Goal: Transaction & Acquisition: Obtain resource

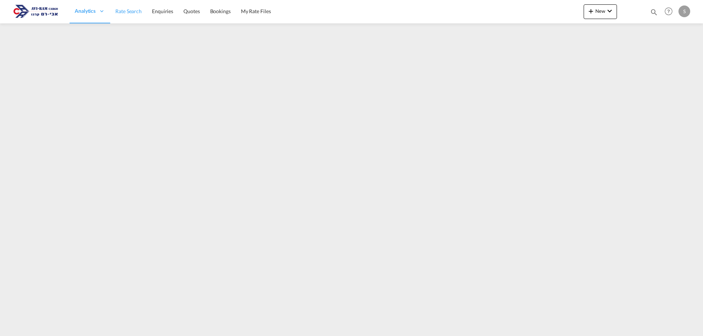
click at [127, 8] on span "Rate Search" at bounding box center [128, 11] width 26 height 6
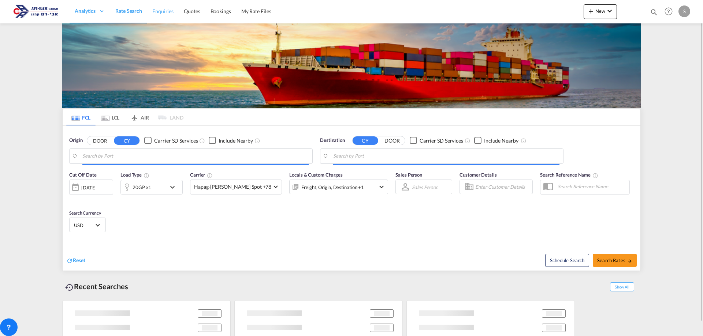
type input "[GEOGRAPHIC_DATA], PHMNL"
type input "Ashdod, ILASH"
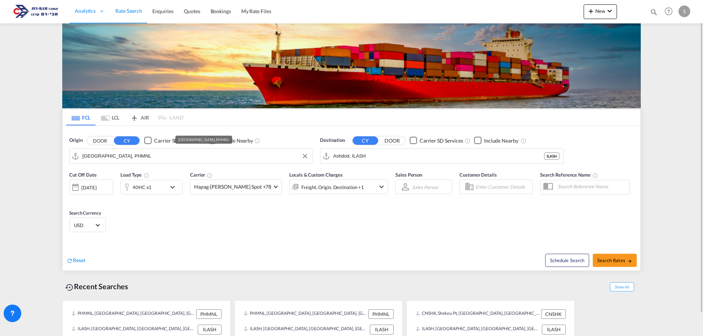
click at [99, 155] on input "[GEOGRAPHIC_DATA], PHMNL" at bounding box center [195, 156] width 226 height 11
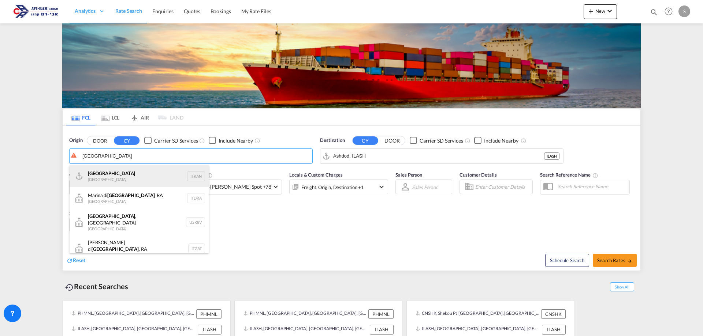
click at [124, 171] on div "Ravenna [GEOGRAPHIC_DATA] ITRAN" at bounding box center [139, 176] width 139 height 22
type input "[GEOGRAPHIC_DATA], ITRAN"
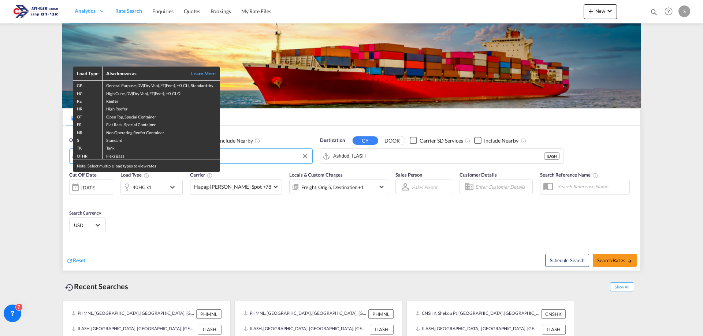
click at [149, 190] on div "Load Type Also known as Learn More GP General Purpose, DV(Dry Van), FT(Feet), H…" at bounding box center [351, 168] width 703 height 336
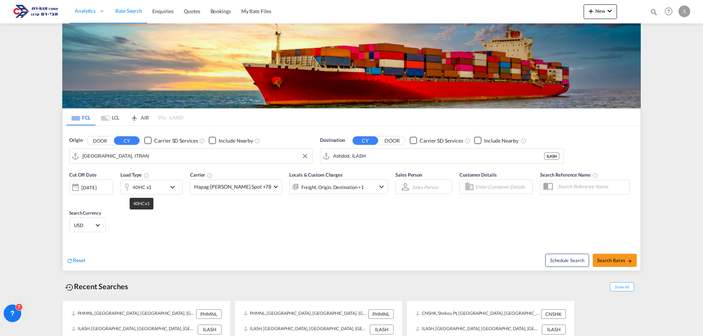
click at [149, 190] on div "40HC x1" at bounding box center [142, 187] width 19 height 10
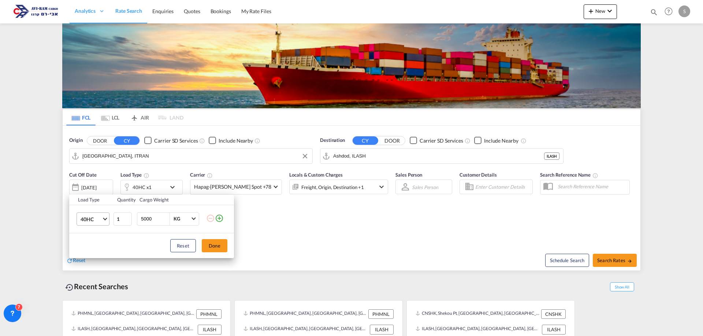
click at [105, 219] on span "Choose: \a40HC" at bounding box center [105, 218] width 4 height 4
click at [106, 186] on md-option "20GP" at bounding box center [100, 184] width 50 height 18
click at [215, 248] on button "Done" at bounding box center [215, 245] width 26 height 13
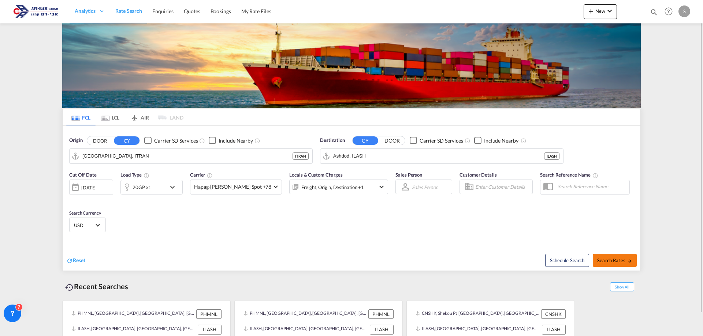
click at [614, 258] on span "Search Rates" at bounding box center [614, 261] width 35 height 6
type input "ITRAN to ILASH / [DATE]"
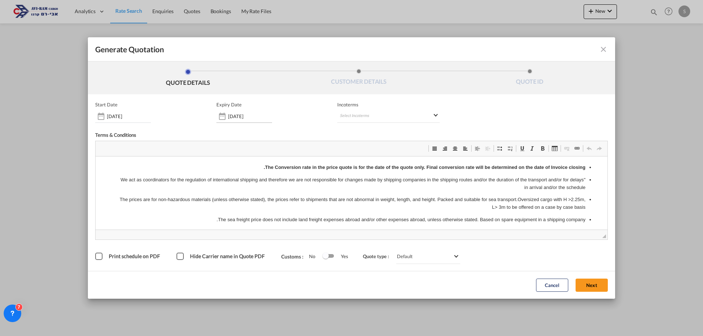
click at [240, 118] on input "[DATE]" at bounding box center [250, 116] width 44 height 6
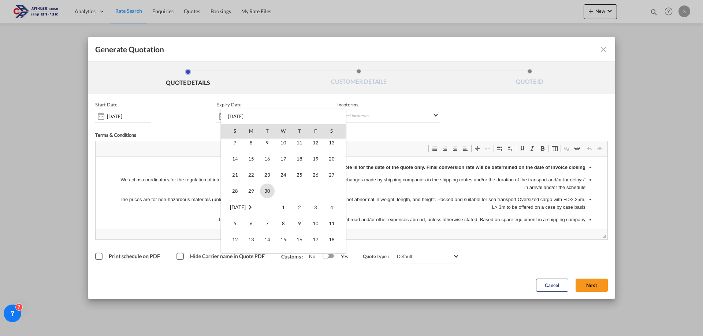
scroll to position [97, 0]
click at [267, 227] on span "30" at bounding box center [267, 227] width 15 height 15
type input "[DATE]"
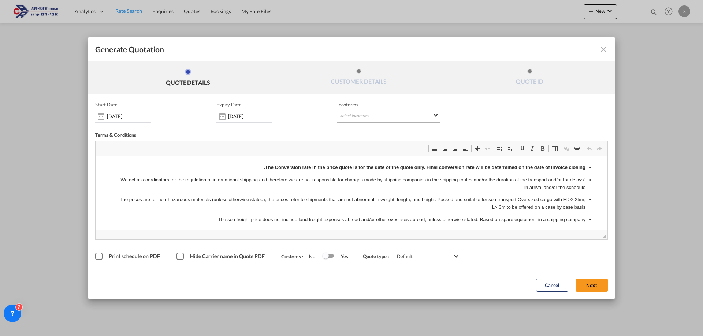
click at [378, 115] on md-select "Select Incoterms CIP - export Carriage and Insurance Paid to FOB - import Free …" at bounding box center [388, 116] width 103 height 13
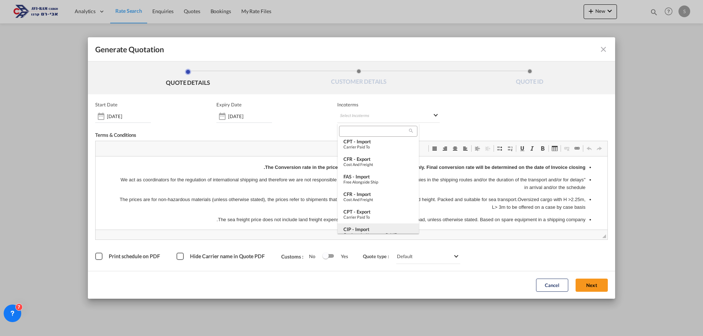
scroll to position [146, 0]
click at [379, 190] on div "EXW - import" at bounding box center [378, 192] width 70 height 6
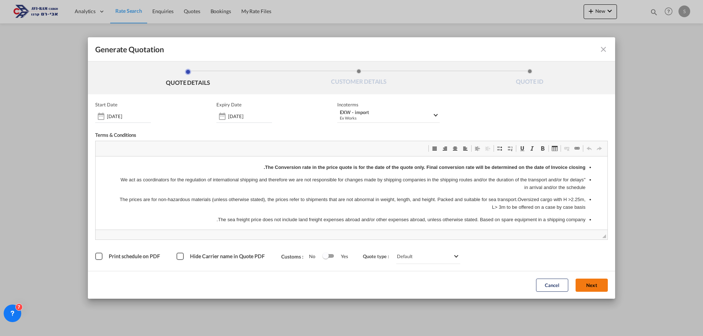
click at [595, 286] on button "Next" at bounding box center [592, 285] width 32 height 13
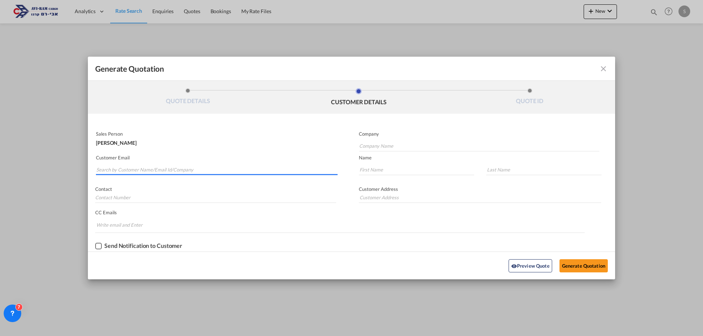
click at [181, 168] on input "Search by Customer Name/Email Id/Company" at bounding box center [216, 169] width 241 height 11
paste input "[EMAIL_ADDRESS][DOMAIN_NAME]"
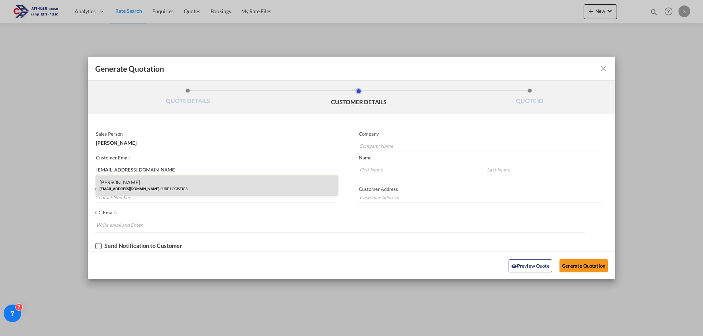
type input "[EMAIL_ADDRESS][DOMAIN_NAME]"
click at [159, 183] on div "[PERSON_NAME] [PERSON_NAME][EMAIL_ADDRESS][DOMAIN_NAME] | SURE LOGISTICS" at bounding box center [217, 185] width 242 height 20
type input "SURE LOGISTICS"
type input "SOLLY"
type input "BENATAR"
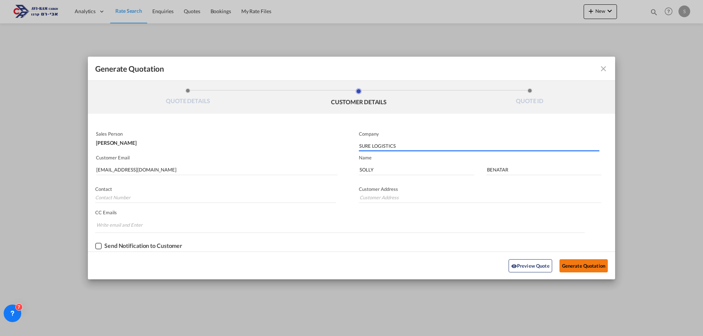
click at [572, 269] on button "Generate Quotation" at bounding box center [583, 266] width 48 height 13
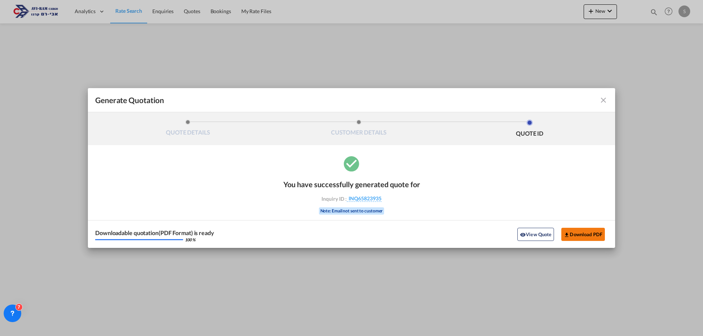
click at [581, 233] on button "Download PDF" at bounding box center [583, 234] width 44 height 13
click at [601, 98] on md-icon "icon-close fg-AAA8AD cursor m-0" at bounding box center [603, 100] width 9 height 9
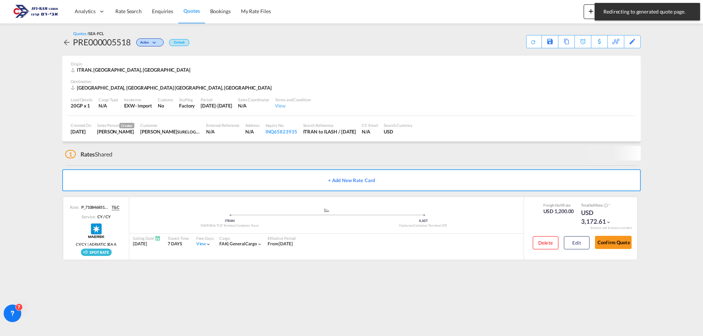
click at [196, 12] on span "Quotes" at bounding box center [191, 11] width 16 height 6
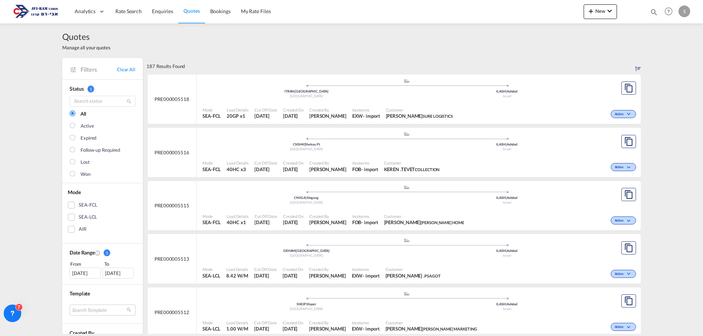
click at [371, 102] on div "Mode SEA-FCL Load Details 20GP x1 Cut Off Date [DATE] Created On [DATE] Created…" at bounding box center [419, 113] width 444 height 22
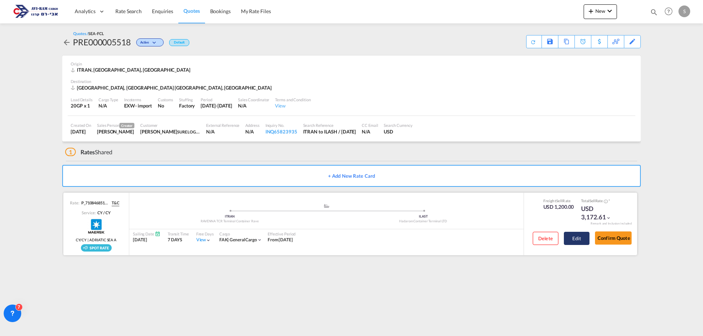
click at [579, 240] on button "Edit" at bounding box center [577, 238] width 26 height 13
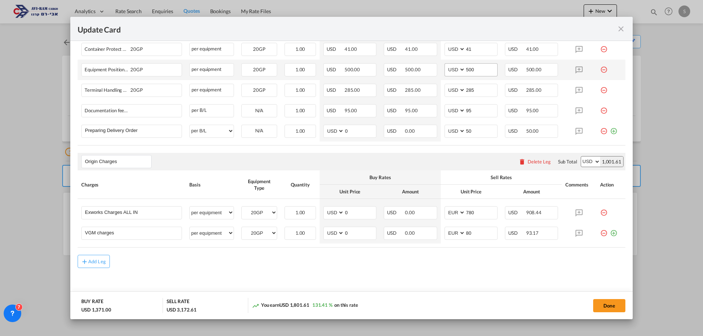
scroll to position [256, 0]
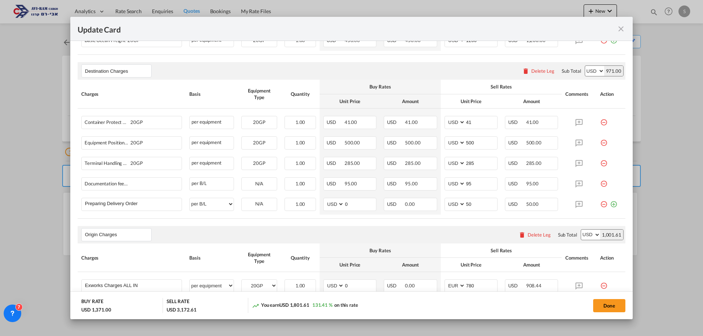
click at [600, 141] on md-icon "icon-minus-circle-outline red-400-fg" at bounding box center [603, 140] width 7 height 7
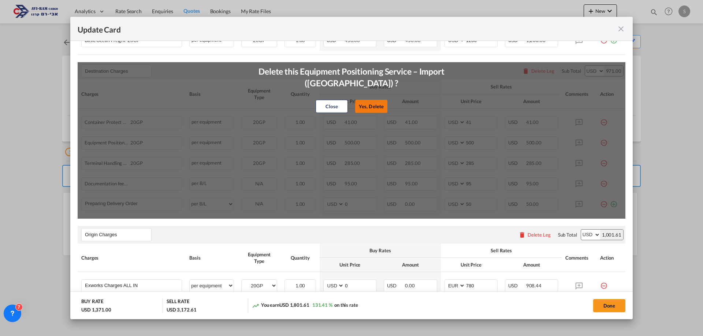
click at [366, 100] on button "Yes, Delete" at bounding box center [371, 106] width 32 height 13
type input "285"
type input "95"
type input "50"
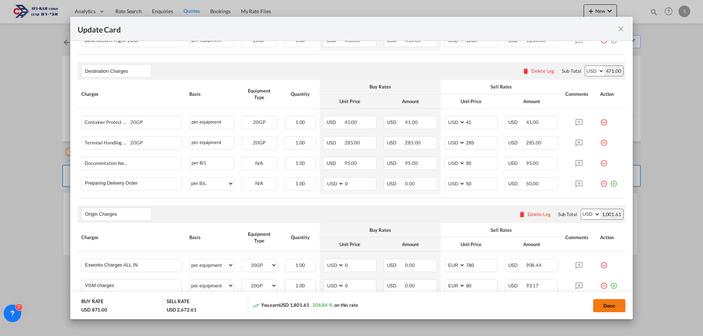
click at [605, 305] on button "Done" at bounding box center [609, 305] width 32 height 13
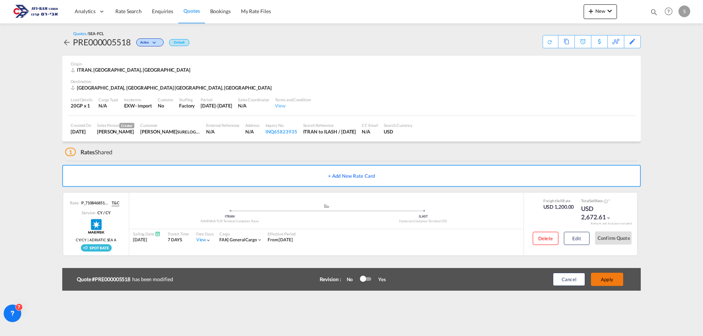
click at [605, 284] on button "Apply" at bounding box center [607, 279] width 32 height 13
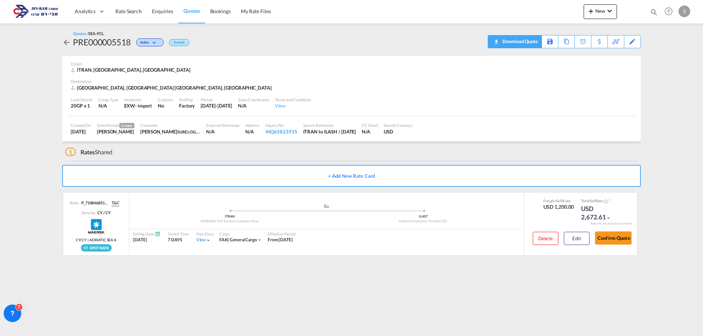
click at [533, 47] on download-pdf "Download Quote" at bounding box center [515, 42] width 46 height 12
click at [527, 40] on div "Download Quote" at bounding box center [518, 42] width 37 height 12
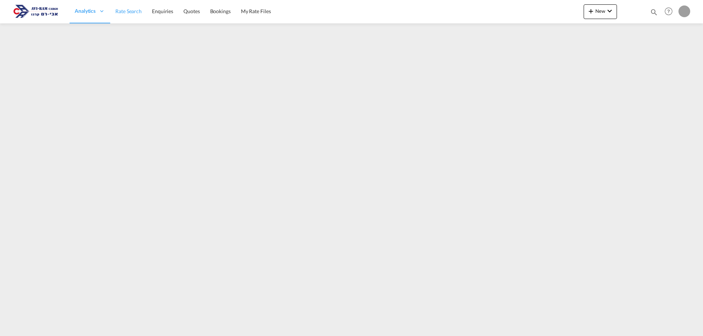
click at [125, 10] on span "Rate Search" at bounding box center [128, 11] width 26 height 6
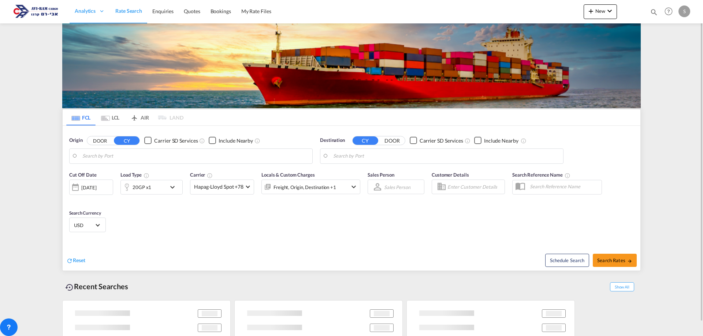
type input "[GEOGRAPHIC_DATA], ITRAN"
type input "Ashdod, ILASH"
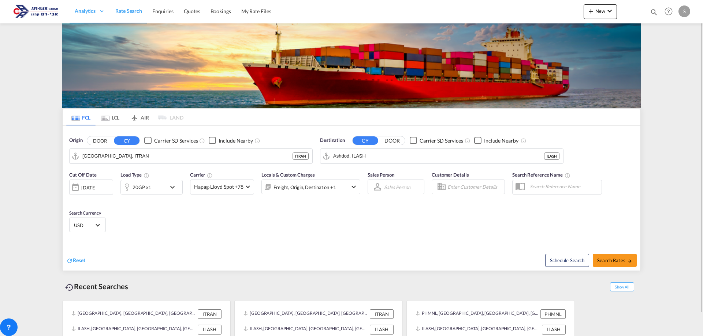
click at [109, 123] on md-tab-item "LCL" at bounding box center [110, 117] width 29 height 16
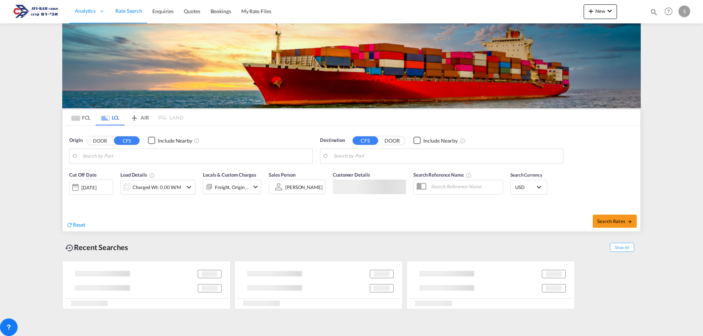
type input "Hamburg, DEHAM"
type input "Ashdod, ILASH"
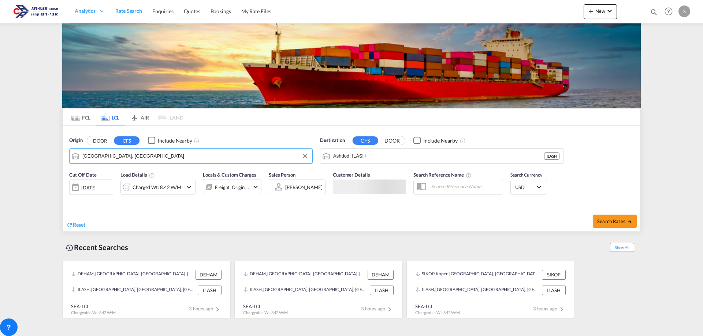
click at [110, 157] on input "Hamburg, DEHAM" at bounding box center [195, 156] width 226 height 11
type input "ד"
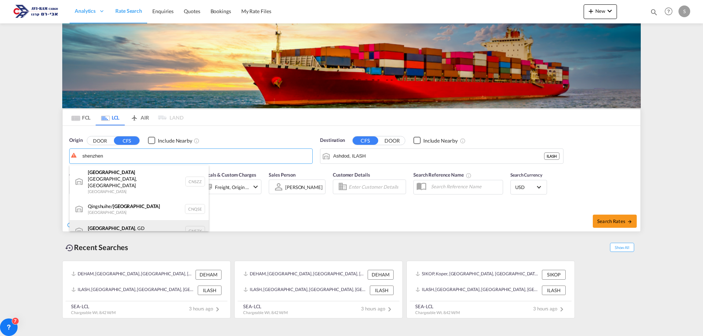
click at [127, 226] on div "Shenzhen , GD China CNSZX" at bounding box center [139, 231] width 139 height 22
type input "Shenzhen, GD, CNSZX"
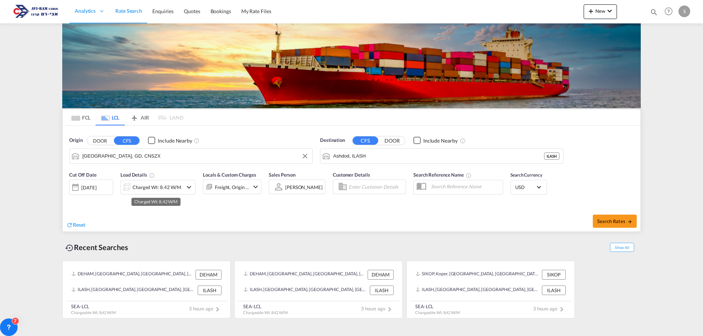
click at [164, 186] on div "Charged Wt: 8.42 W/M" at bounding box center [157, 187] width 49 height 10
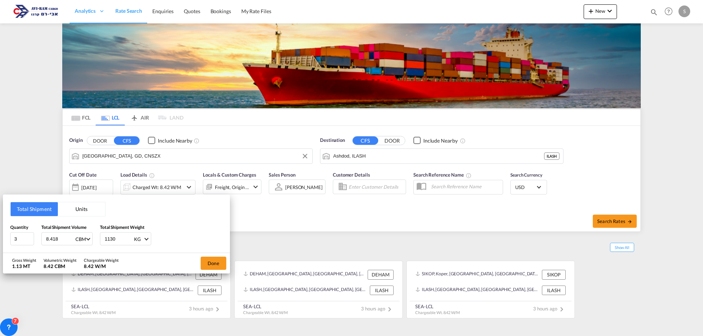
drag, startPoint x: 67, startPoint y: 239, endPoint x: 39, endPoint y: 238, distance: 28.3
click at [39, 238] on div "Quantity 3 Total Shipment Volume 8.418 CBM CBM CFT Total Shipment Weight 1130 K…" at bounding box center [116, 235] width 212 height 22
type input "2.437"
type input "491"
drag, startPoint x: 21, startPoint y: 239, endPoint x: 0, endPoint y: 243, distance: 21.6
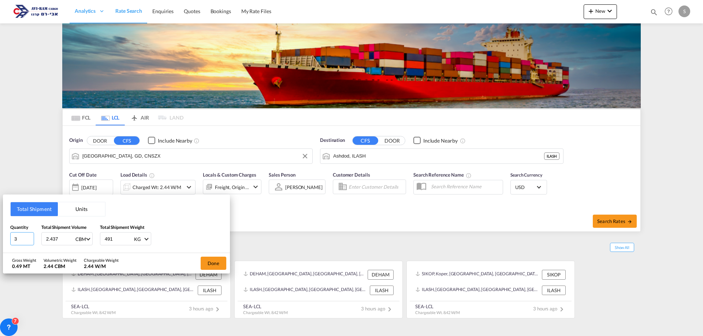
click at [0, 243] on div "Total Shipment Units Quantity 3 Total Shipment Volume 2.437 CBM CBM CFT Total S…" at bounding box center [351, 168] width 703 height 336
type input "32"
click at [206, 259] on button "Done" at bounding box center [214, 263] width 26 height 13
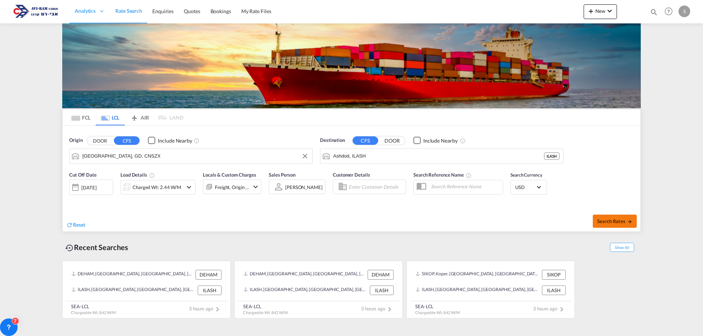
click at [615, 221] on span "Search Rates" at bounding box center [614, 222] width 35 height 6
type input "CNSZX to ILASH / 21 Aug 2025"
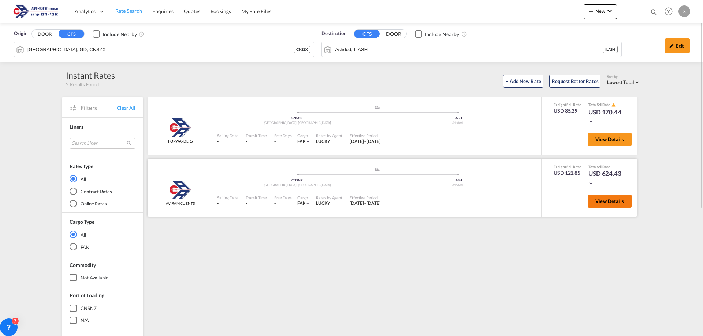
click at [610, 200] on span "View Details" at bounding box center [609, 201] width 29 height 6
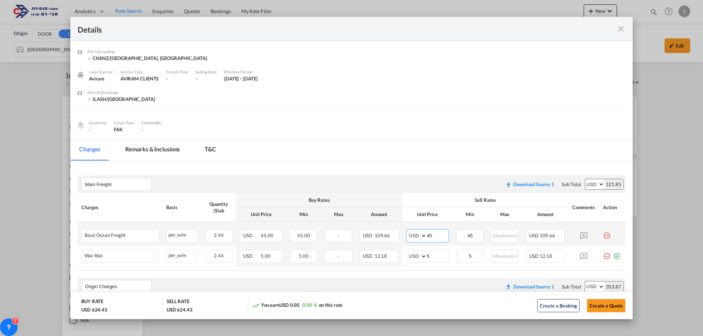
drag, startPoint x: 438, startPoint y: 238, endPoint x: 415, endPoint y: 240, distance: 22.8
click at [415, 240] on md-input-container "AED AFN ALL AMD ANG AOA ARS AUD AWG AZN BAM BBD BDT BGN BHD BIF BMD BND BOB BRL…" at bounding box center [427, 236] width 43 height 13
type input "54"
drag, startPoint x: 406, startPoint y: 252, endPoint x: 401, endPoint y: 253, distance: 5.2
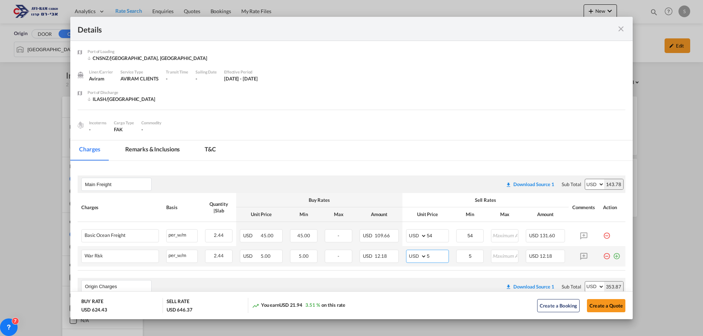
click at [402, 253] on td "AED AFN ALL AMD ANG AOA ARS AUD AWG AZN BAM BBD BDT BGN BHD BIF BMD BND BOB BRL…" at bounding box center [427, 256] width 50 height 21
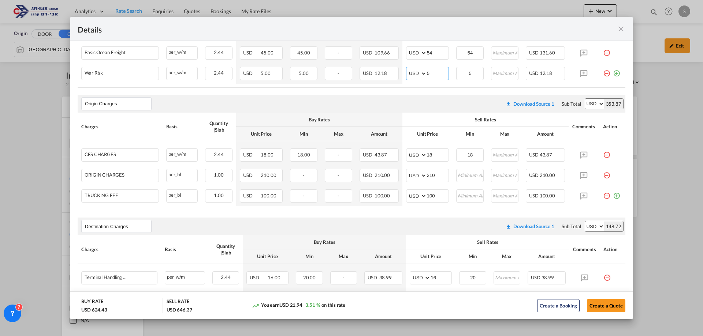
scroll to position [220, 0]
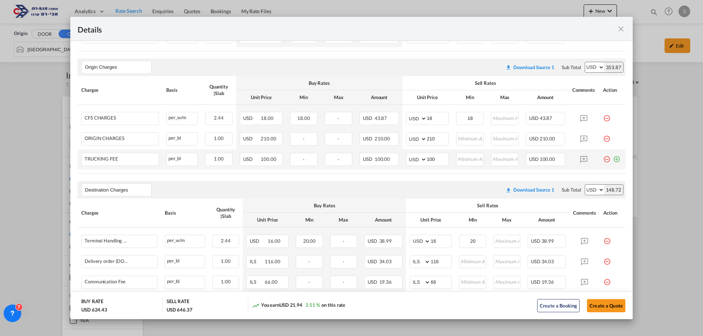
click at [603, 160] on md-icon "icon-minus-circle-outline red-400-fg pt-7" at bounding box center [606, 156] width 7 height 7
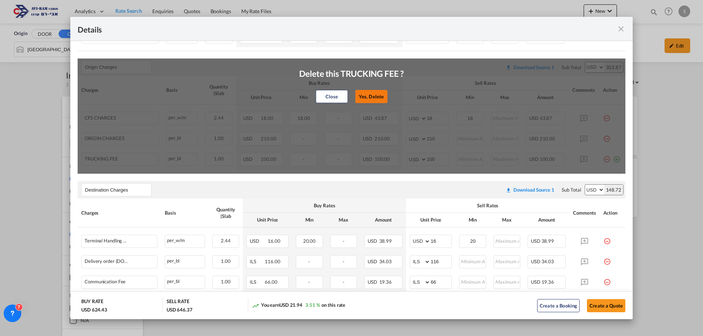
click at [363, 102] on button "Yes, Delete" at bounding box center [371, 96] width 32 height 13
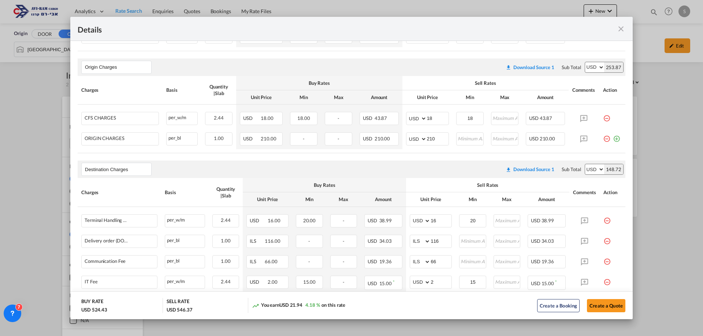
click at [603, 138] on md-icon "icon-minus-circle-outline red-400-fg pt-7" at bounding box center [606, 136] width 7 height 7
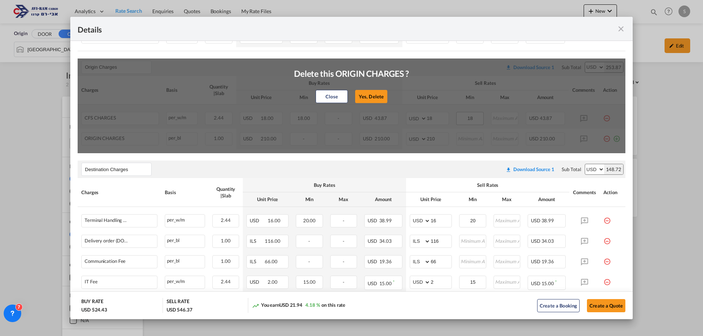
click at [363, 96] on button "Yes, Delete" at bounding box center [371, 96] width 32 height 13
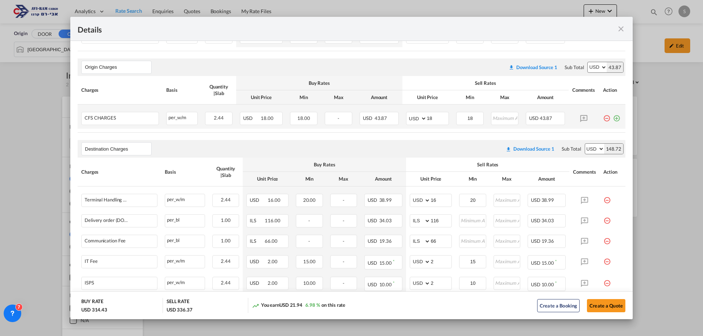
click at [603, 119] on md-icon "icon-minus-circle-outline red-400-fg pt-7" at bounding box center [606, 115] width 7 height 7
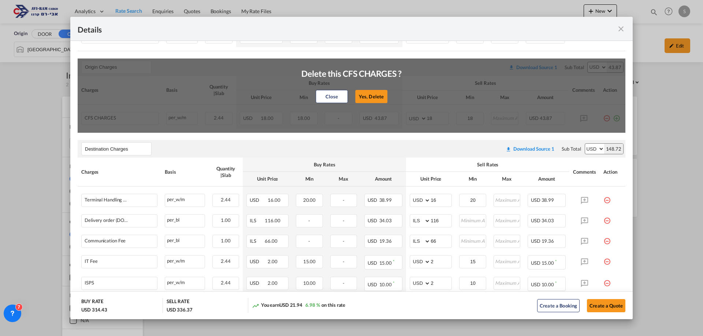
drag, startPoint x: 366, startPoint y: 86, endPoint x: 366, endPoint y: 92, distance: 5.1
click at [366, 87] on div "Delete this CFS CHARGES ?" at bounding box center [351, 73] width 100 height 29
click at [367, 92] on button "Yes, Delete" at bounding box center [371, 96] width 32 height 13
type input "Destination Charges"
type input "16"
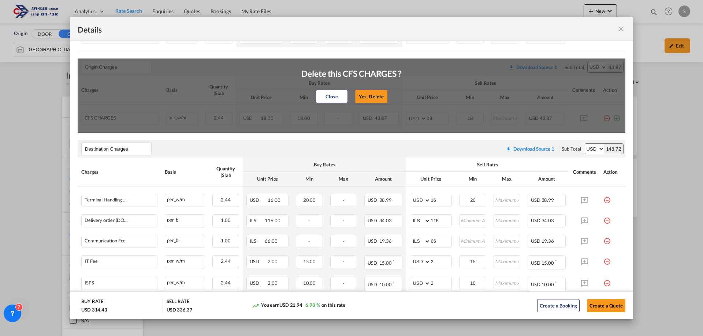
type input "20"
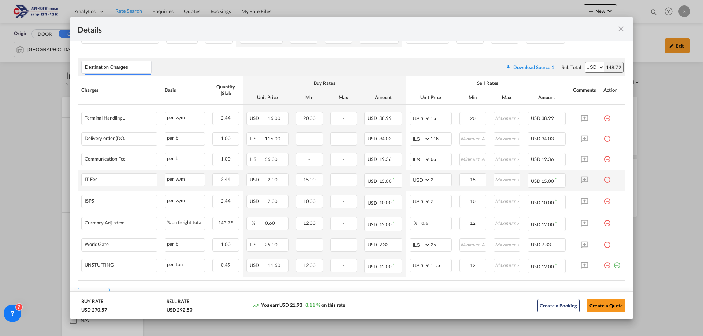
scroll to position [252, 0]
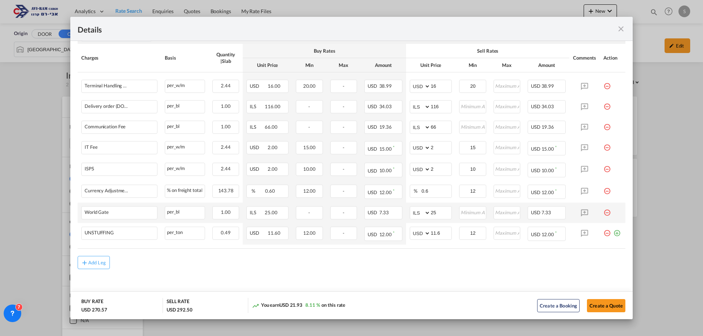
click at [603, 213] on md-icon "icon-minus-circle-outline red-400-fg pt-7" at bounding box center [606, 209] width 7 height 7
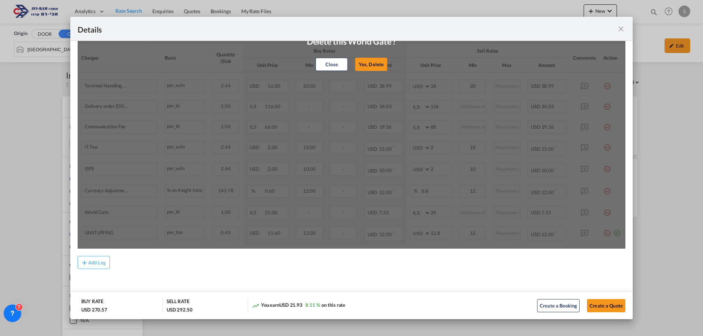
click at [376, 63] on button "Yes, Delete" at bounding box center [371, 64] width 32 height 13
select select "string:USD"
type input "11.6"
type input "12"
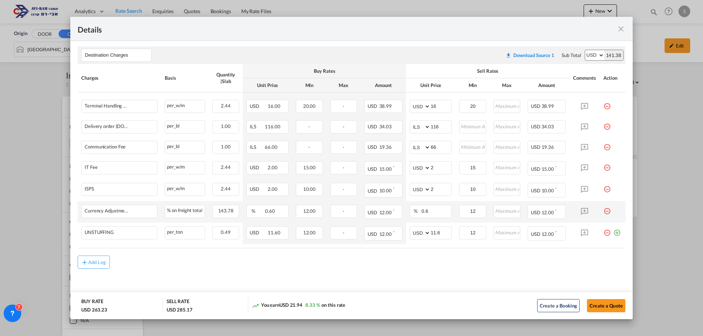
scroll to position [231, 0]
click at [99, 257] on button "Add Leg" at bounding box center [94, 262] width 32 height 13
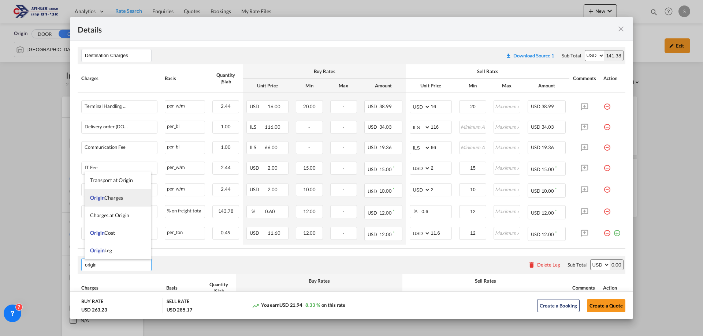
click at [109, 199] on span "Origin Charges" at bounding box center [106, 198] width 33 height 6
type input "Origin Charges"
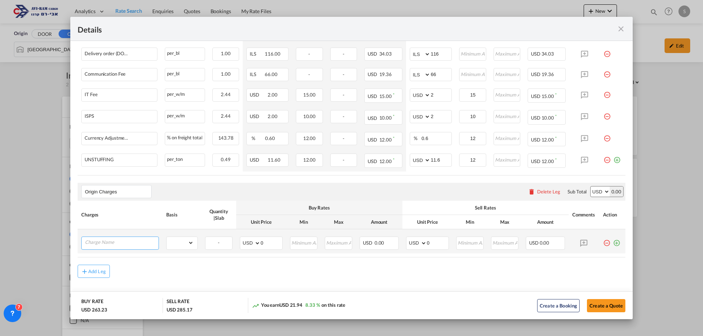
click at [122, 241] on input "Charge Name" at bounding box center [122, 242] width 74 height 11
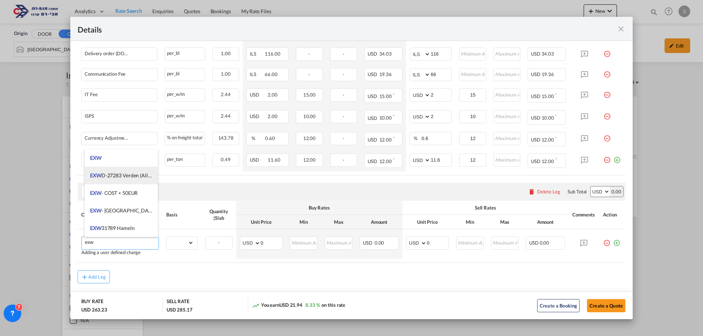
click at [108, 161] on li "EXW" at bounding box center [121, 158] width 73 height 18
type input "EXW"
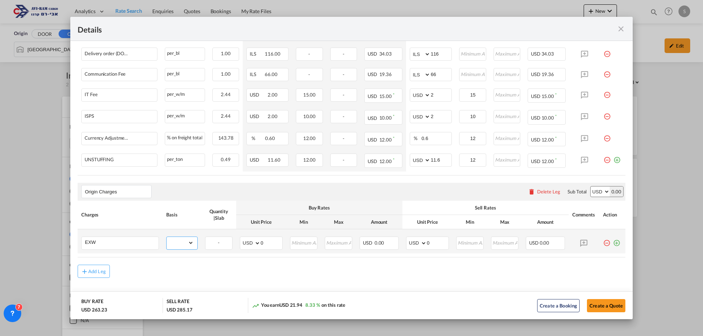
click at [175, 238] on select "gross_weight volumetric_weight per_shipment per_bl per_km per_hawb per_kg flat …" at bounding box center [180, 243] width 27 height 12
select select "per_shipment"
click at [167, 237] on select "gross_weight volumetric_weight per_shipment per_bl per_km per_hawb per_kg flat …" at bounding box center [180, 243] width 27 height 12
drag, startPoint x: 432, startPoint y: 246, endPoint x: 417, endPoint y: 247, distance: 15.4
click at [416, 247] on md-input-container "AED AFN ALL AMD ANG AOA ARS AUD AWG AZN BAM BBD BDT BGN BHD BIF BMD BND BOB BRL…" at bounding box center [427, 243] width 43 height 13
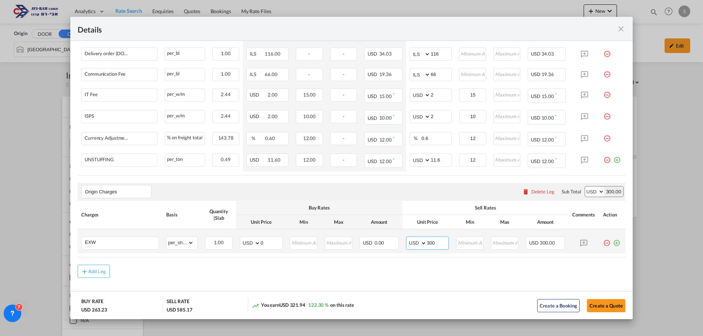
drag, startPoint x: 432, startPoint y: 245, endPoint x: 408, endPoint y: 244, distance: 24.6
click at [408, 244] on md-input-container "AED AFN ALL AMD ANG AOA ARS AUD AWG AZN BAM BBD BDT BGN BHD BIF BMD BND BOB BRL…" at bounding box center [427, 243] width 43 height 13
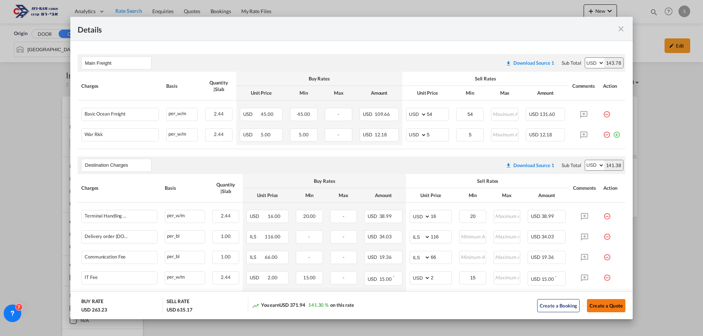
type input "350"
click at [595, 308] on button "Create a Quote" at bounding box center [606, 305] width 38 height 13
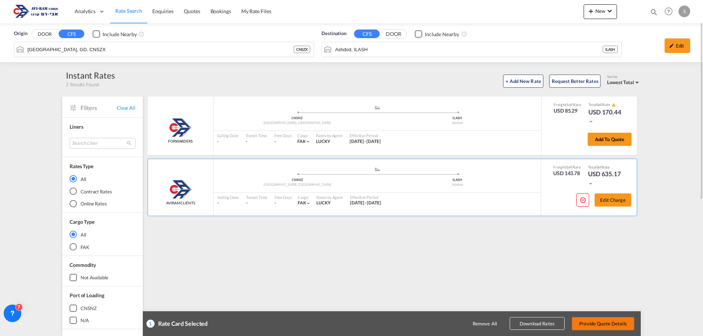
click at [595, 324] on button "Provide Quote Details" at bounding box center [603, 323] width 62 height 13
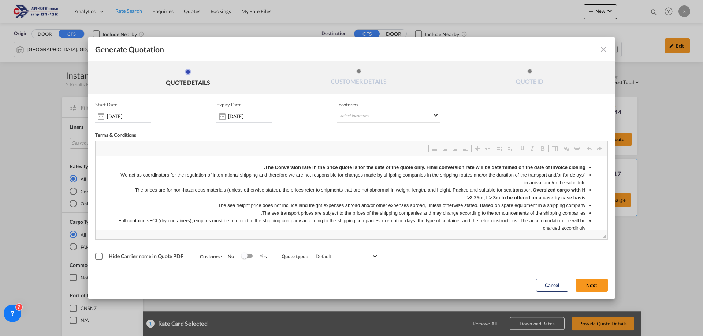
scroll to position [0, 0]
click at [389, 118] on md-select "Select Incoterms" at bounding box center [388, 116] width 103 height 13
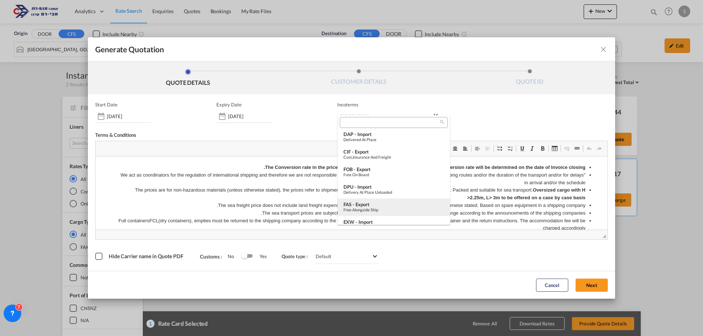
scroll to position [73, 0]
click at [373, 189] on div "Ex Works" at bounding box center [393, 191] width 101 height 5
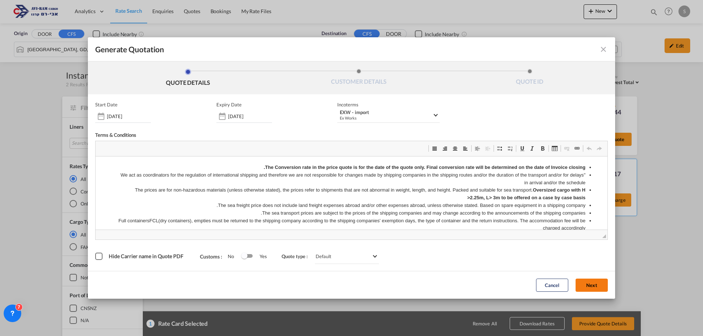
click at [586, 285] on button "Next" at bounding box center [592, 285] width 32 height 13
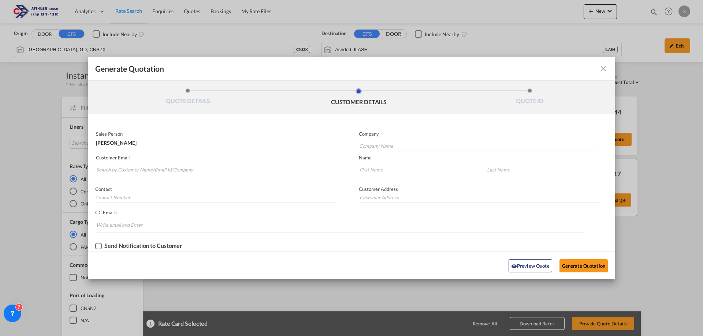
click at [185, 170] on input "Search by Customer Name/Email Id/Company" at bounding box center [216, 169] width 241 height 11
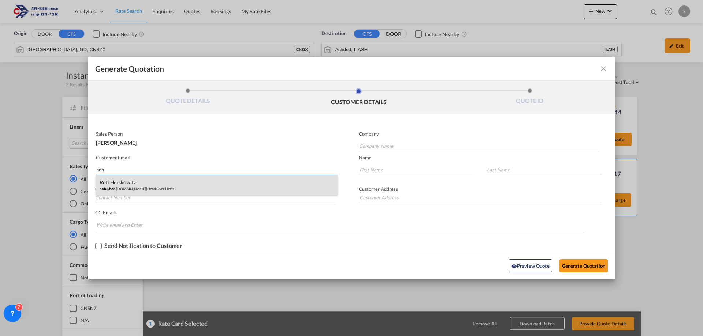
type input "hoh"
click at [159, 184] on div "Ruti Herskowitz hoh @ hoh .co.il | Head Over Heels" at bounding box center [217, 185] width 242 height 20
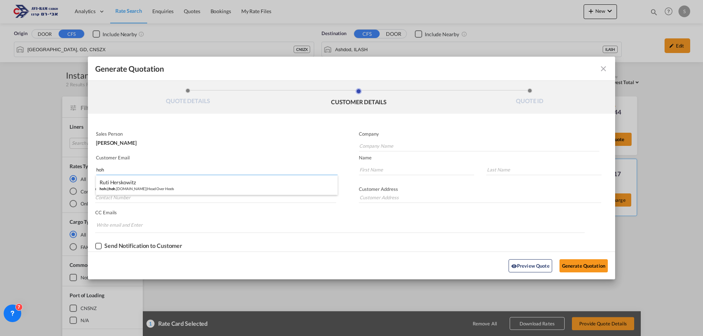
type input "Head Over Heels"
type input "hoh@hoh.co.il"
type input "Ruti"
type input "Herskowitz"
type input "052-532-1447"
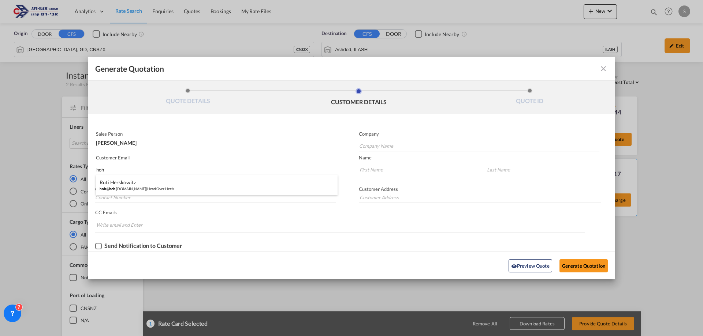
type input "Ha'marpe 2. Jerusalem."
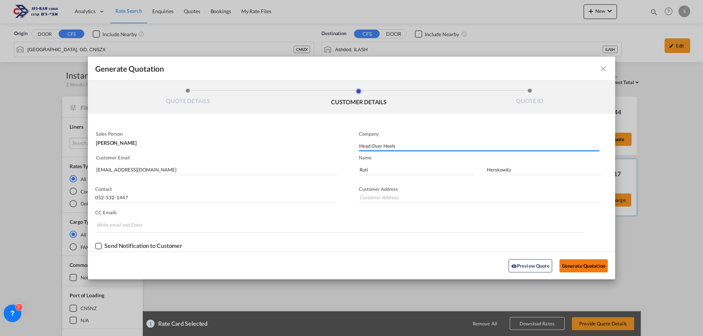
click at [577, 264] on button "Generate Quotation" at bounding box center [583, 266] width 48 height 13
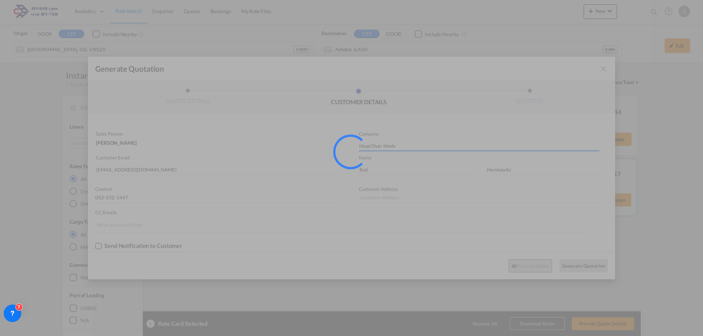
type input "Ha'marpe 2. Jerusalem."
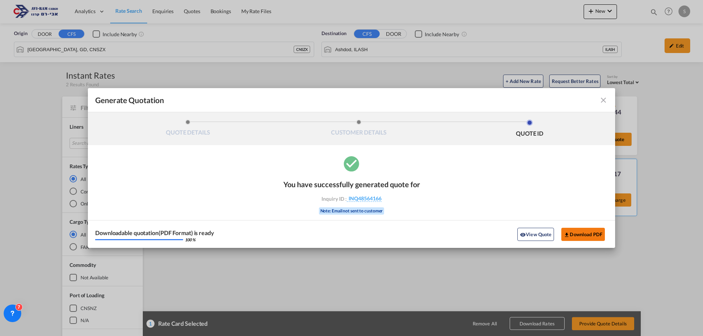
click at [591, 236] on button "Download PDF" at bounding box center [583, 234] width 44 height 13
